Goal: Task Accomplishment & Management: Use online tool/utility

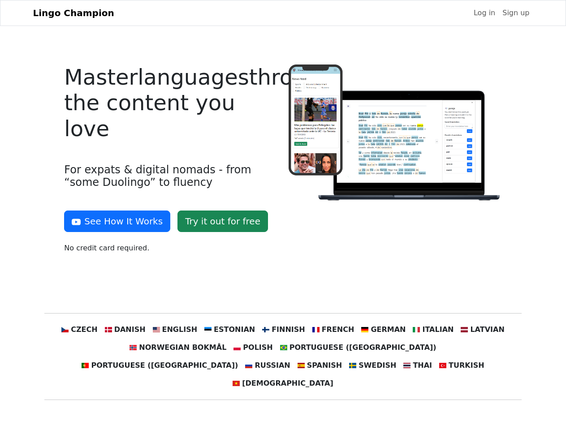
click at [283, 215] on div at bounding box center [395, 163] width 224 height 196
click at [114, 221] on button "See How It Works" at bounding box center [117, 222] width 106 height 22
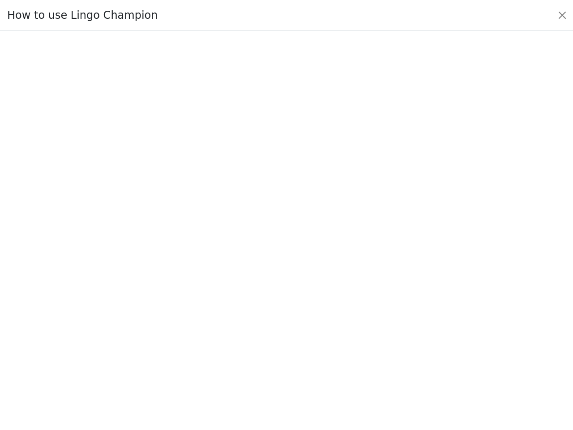
click at [96, 330] on div at bounding box center [286, 230] width 531 height 315
click at [138, 330] on div at bounding box center [286, 230] width 531 height 315
click at [184, 330] on div at bounding box center [286, 230] width 531 height 315
click at [233, 330] on div at bounding box center [286, 230] width 531 height 315
click at [282, 330] on div at bounding box center [286, 230] width 531 height 315
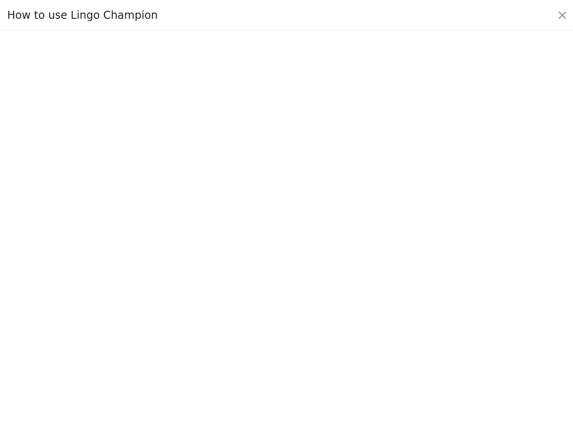
click at [327, 330] on div at bounding box center [286, 230] width 531 height 315
click at [373, 330] on div at bounding box center [286, 230] width 531 height 315
click at [419, 330] on div at bounding box center [286, 230] width 531 height 315
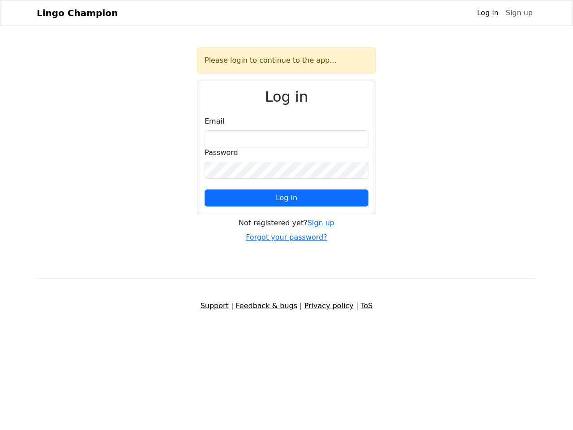
click at [287, 198] on span "Log in" at bounding box center [287, 198] width 22 height 9
